Goal: Connect with others: Connect with others

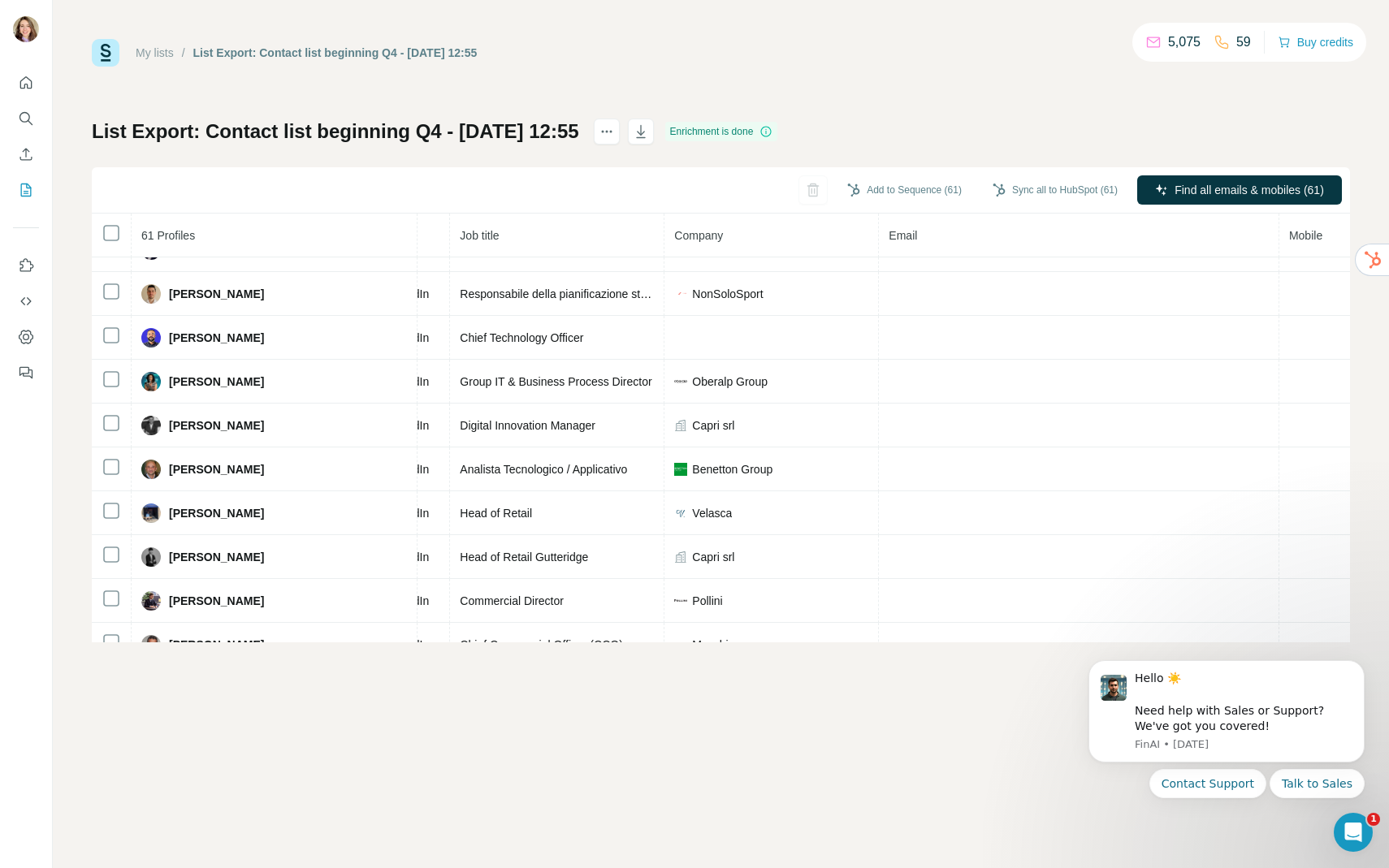
scroll to position [0, 159]
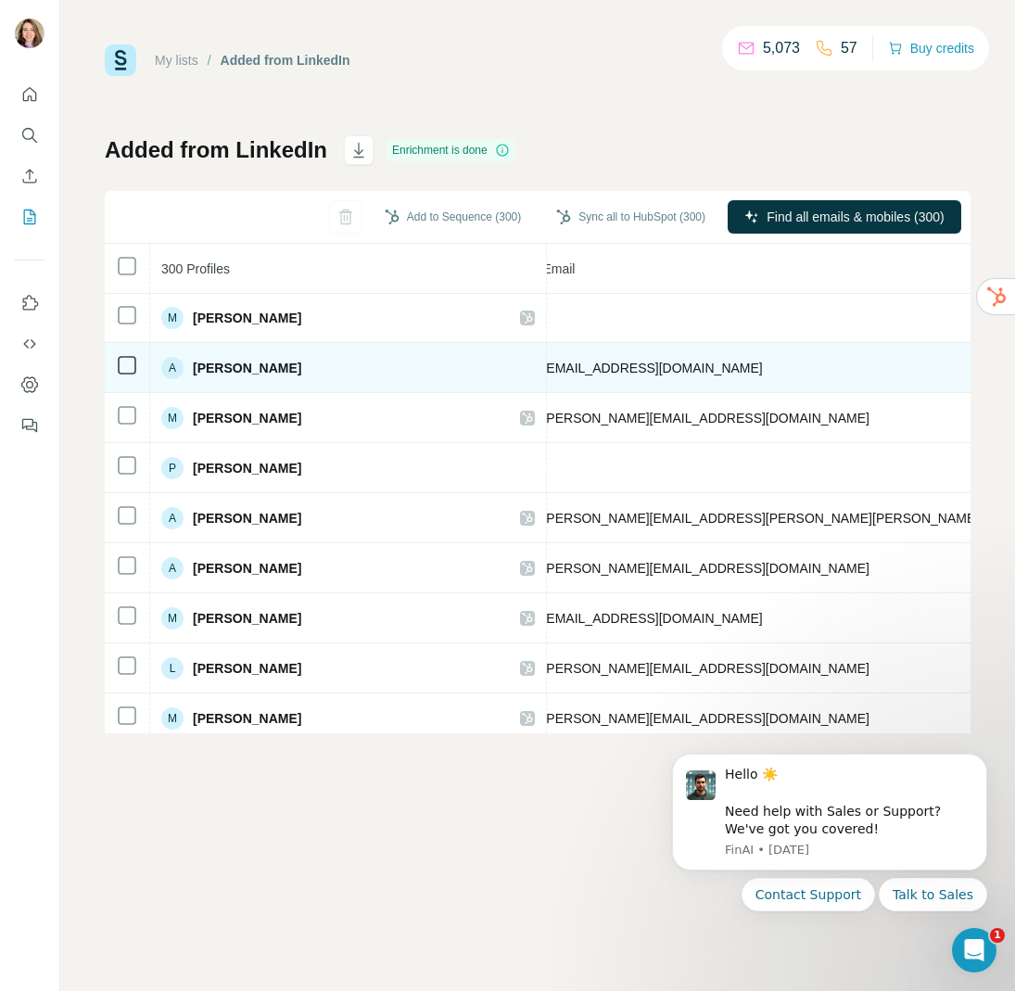
scroll to position [1, 732]
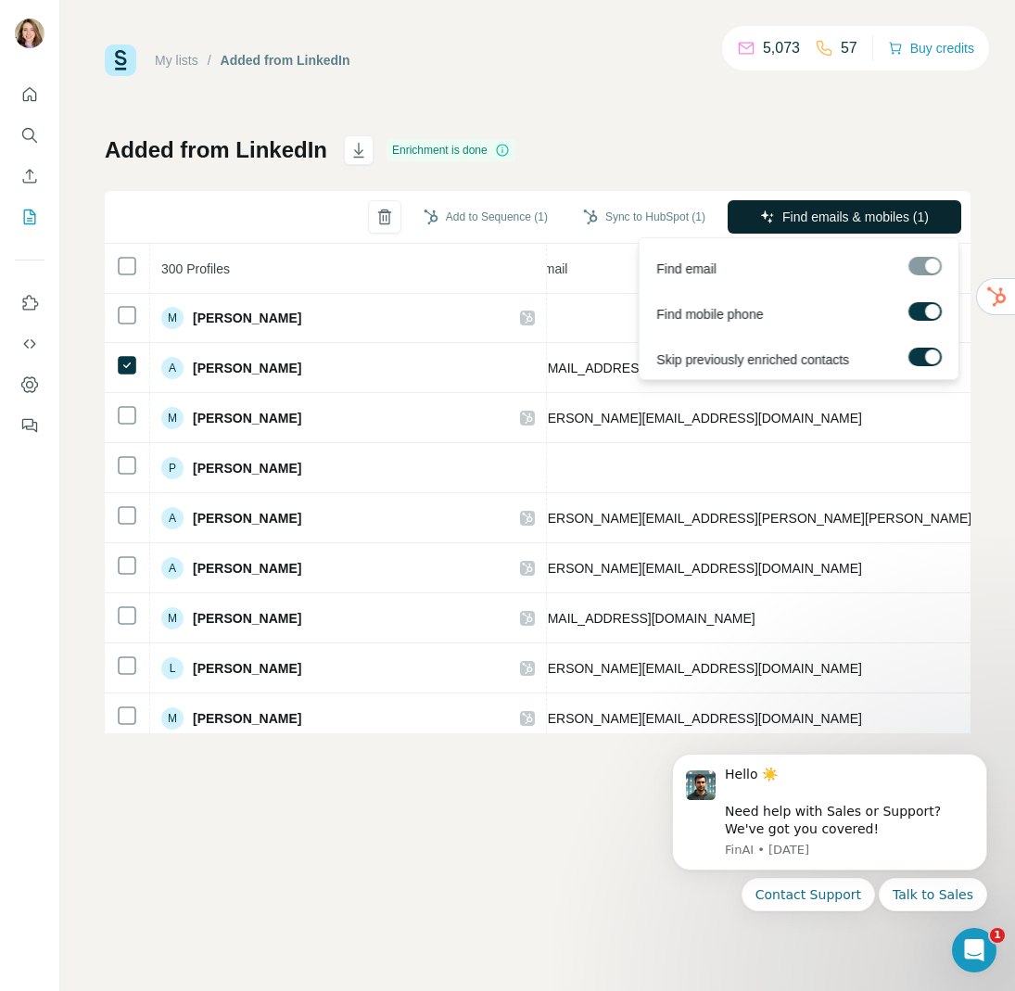
click at [768, 221] on icon "button" at bounding box center [767, 217] width 12 height 12
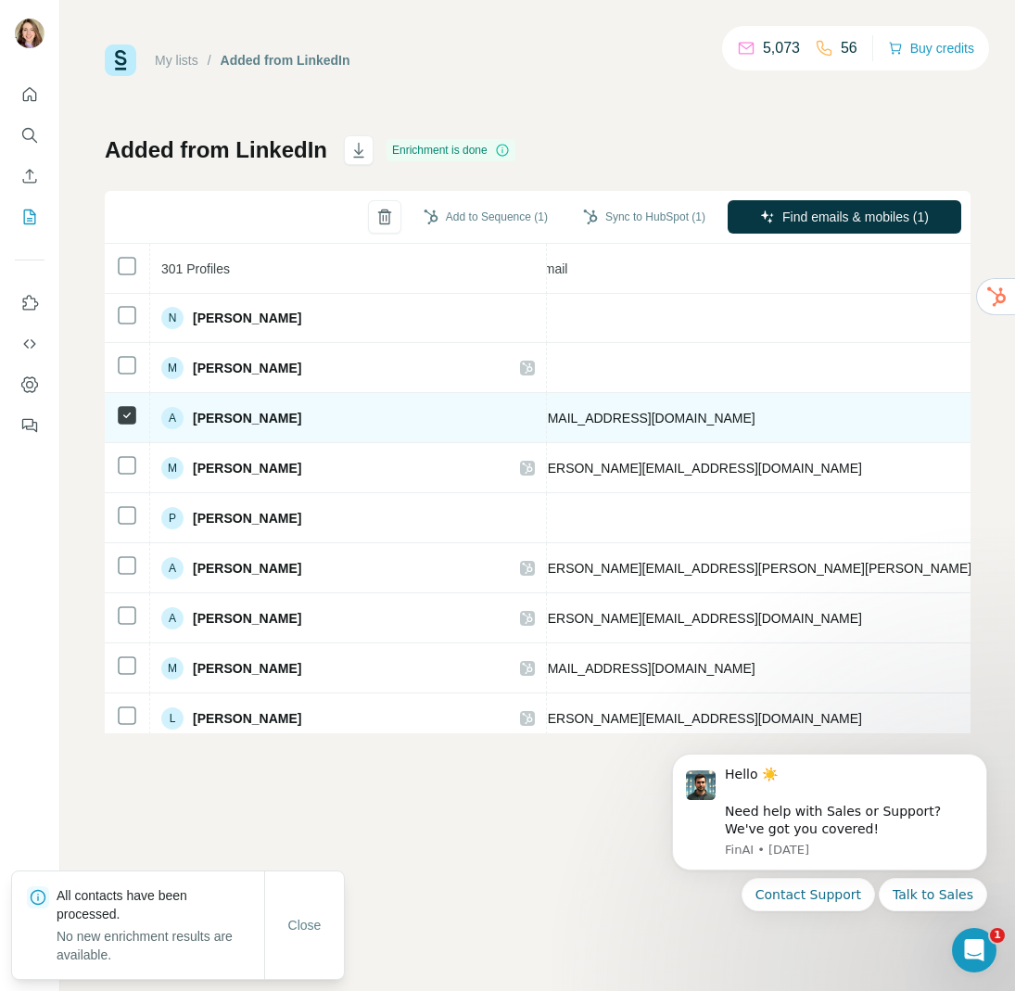
click at [138, 413] on td at bounding box center [127, 418] width 45 height 50
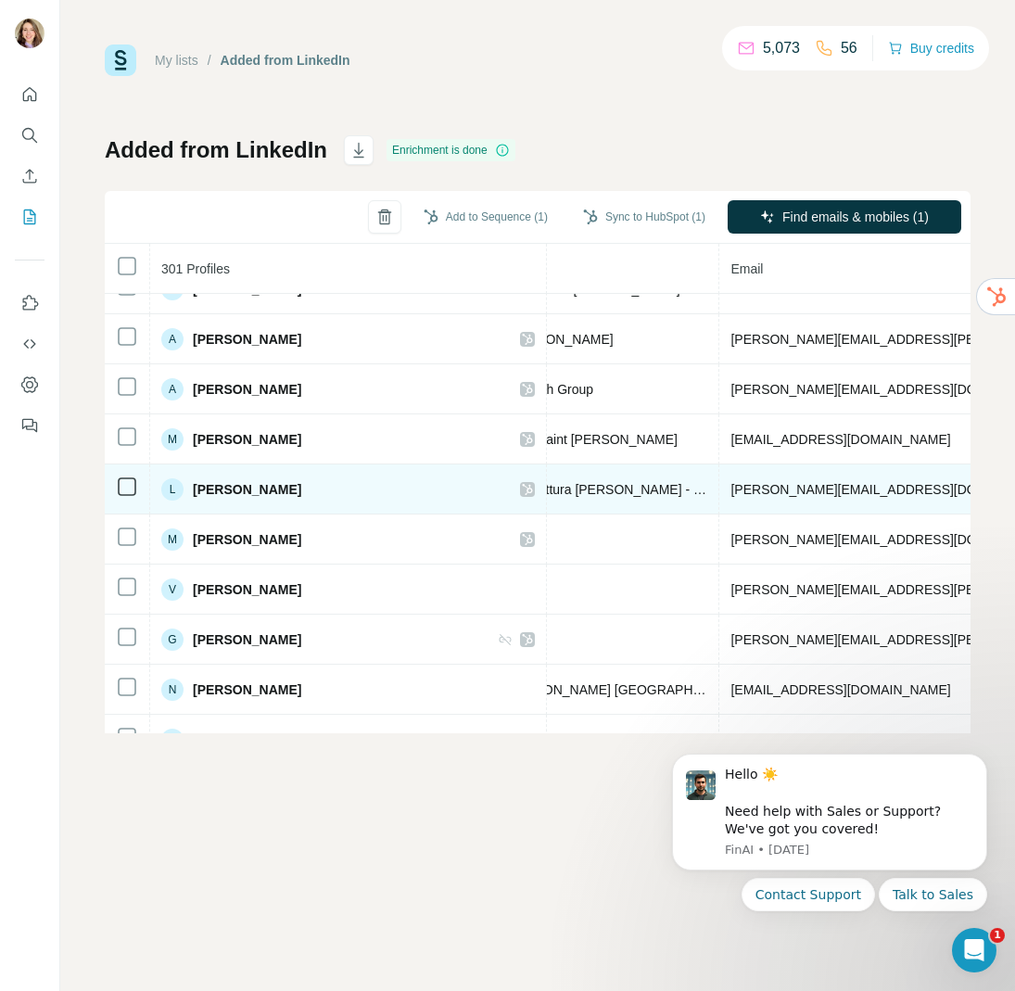
scroll to position [230, 538]
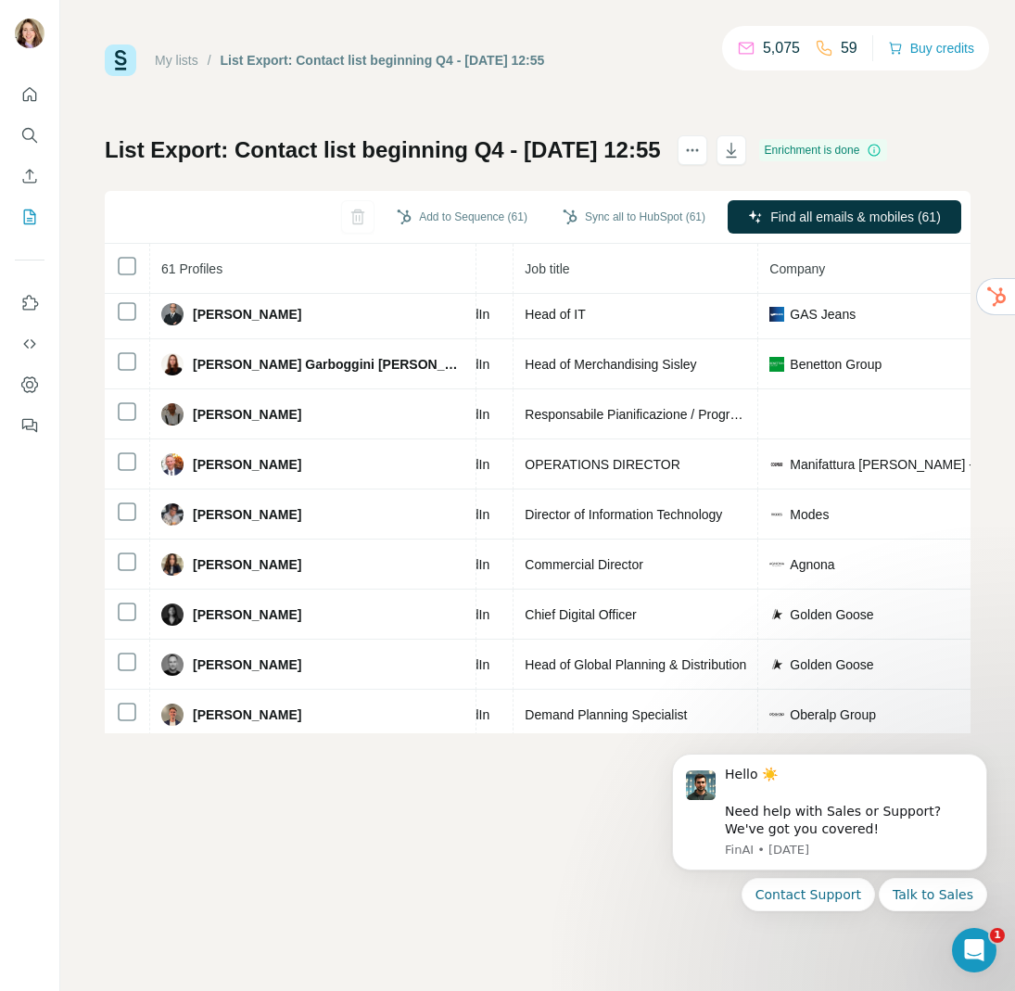
scroll to position [277, 182]
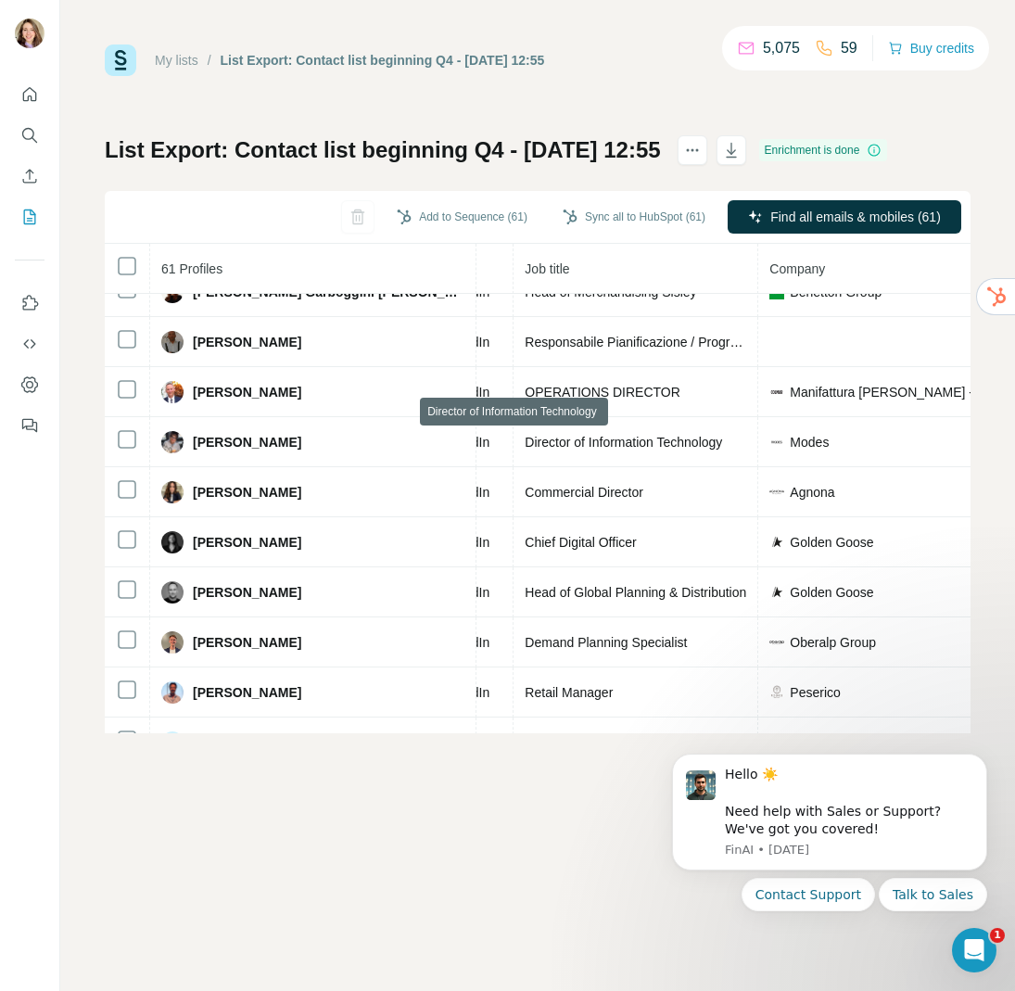
click at [525, 443] on span "Director of Information Technology" at bounding box center [624, 442] width 198 height 15
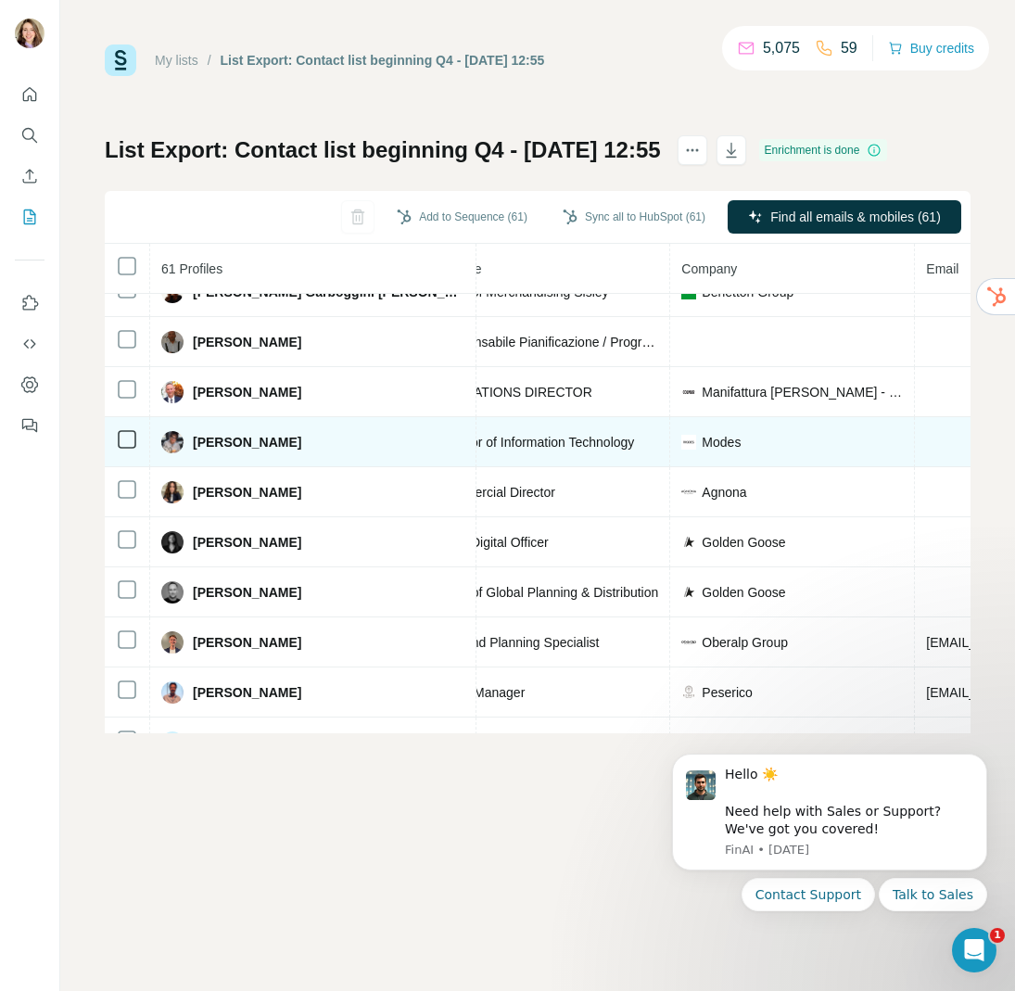
scroll to position [277, 0]
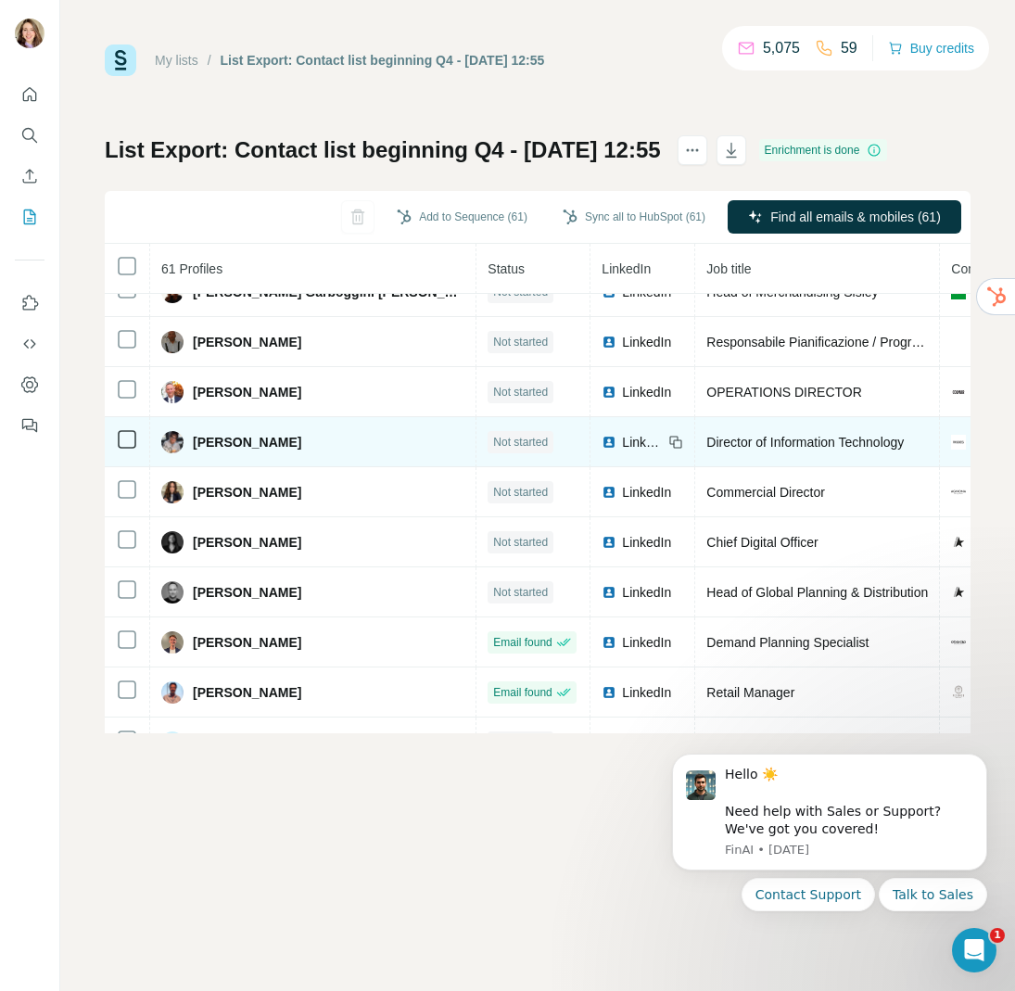
click at [591, 452] on td "LinkedIn" at bounding box center [643, 442] width 105 height 50
click at [622, 441] on span "LinkedIn" at bounding box center [642, 442] width 41 height 19
